Goal: Browse casually

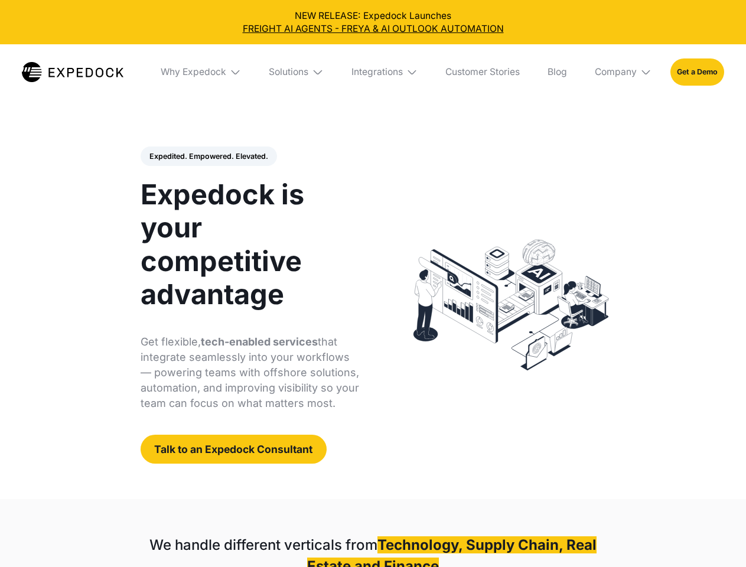
select select
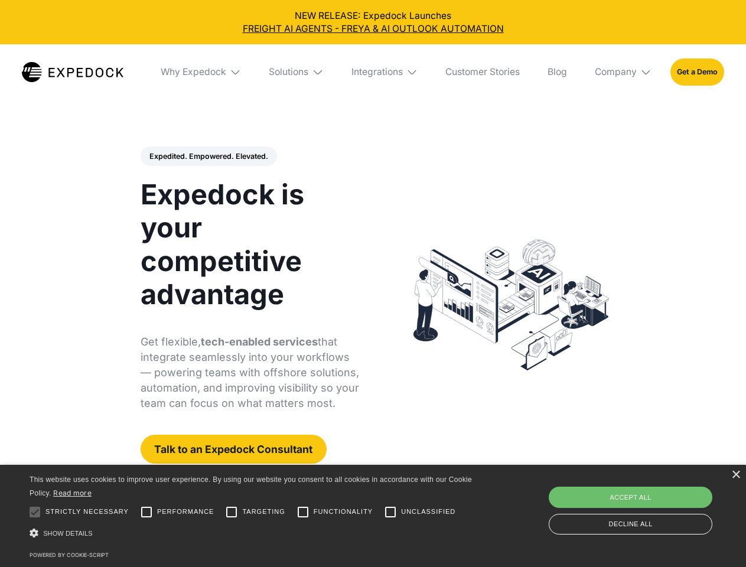
click at [373, 72] on div "Integrations" at bounding box center [376, 72] width 51 height 12
click at [201, 72] on div "Why Expedock" at bounding box center [184, 72] width 66 height 12
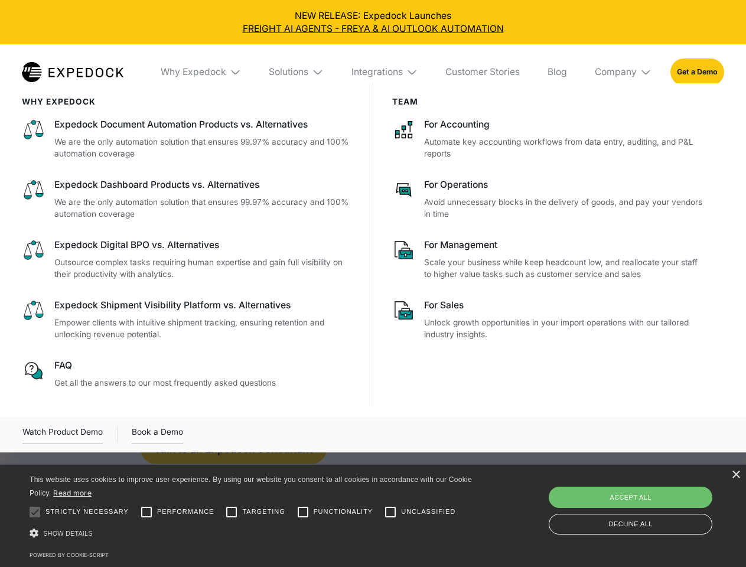
click at [297, 72] on div "Solutions" at bounding box center [289, 72] width 40 height 12
click at [385, 72] on div "Integrations" at bounding box center [376, 72] width 51 height 12
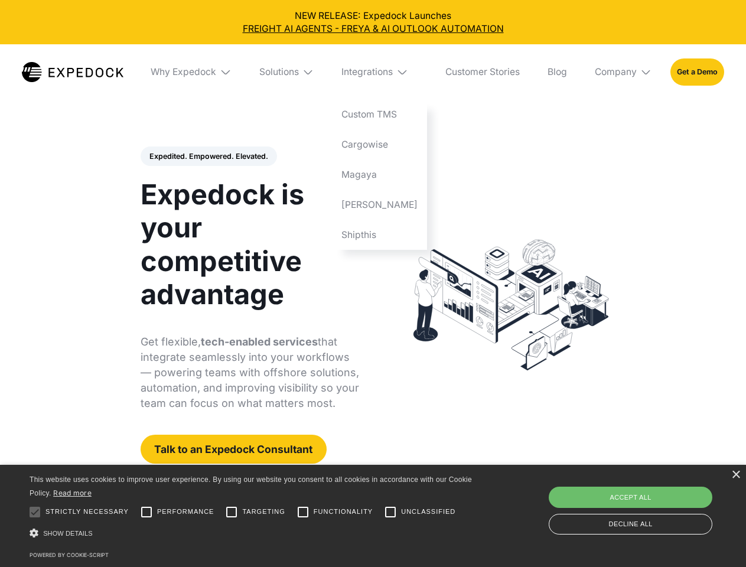
click at [624, 72] on div "Company" at bounding box center [616, 72] width 42 height 12
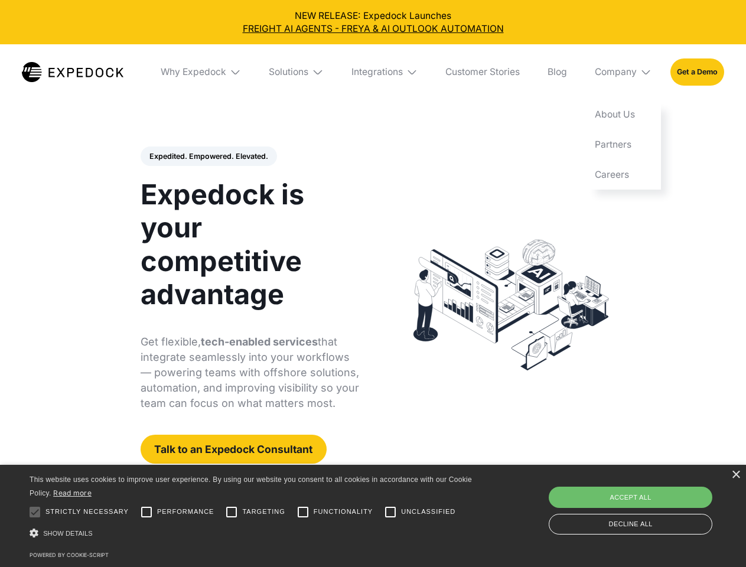
click at [208, 157] on div "Expedited. Empowered. Elevated. Automate Freight Document Extraction at 99.97% …" at bounding box center [250, 305] width 219 height 318
click at [35, 512] on div at bounding box center [35, 512] width 24 height 24
click at [146, 512] on input "Performance" at bounding box center [147, 512] width 24 height 24
checkbox input "true"
click at [232, 512] on input "Targeting" at bounding box center [232, 512] width 24 height 24
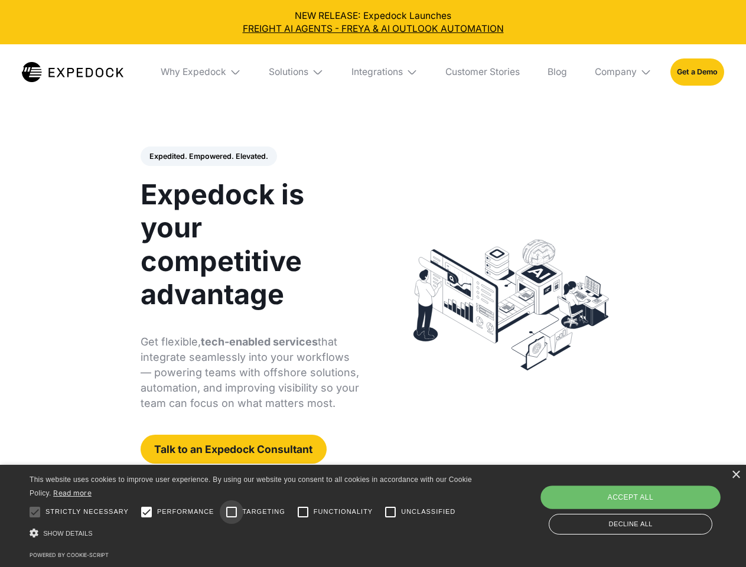
checkbox input "true"
click at [303, 512] on input "Functionality" at bounding box center [303, 512] width 24 height 24
checkbox input "true"
